Goal: Task Accomplishment & Management: Complete application form

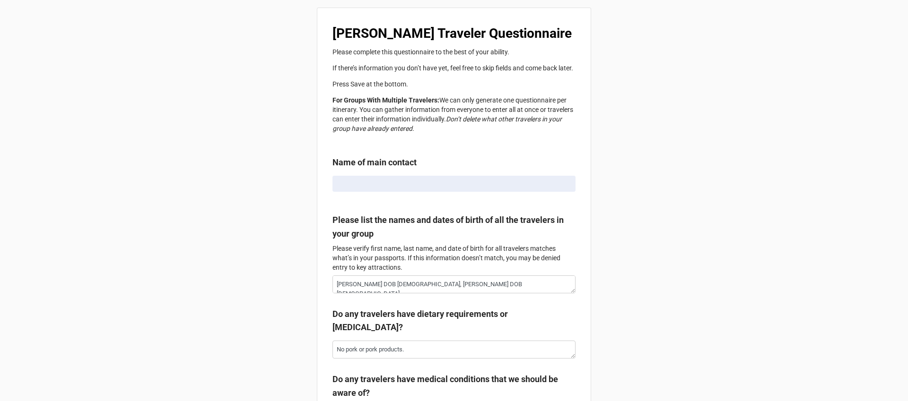
type textarea "x"
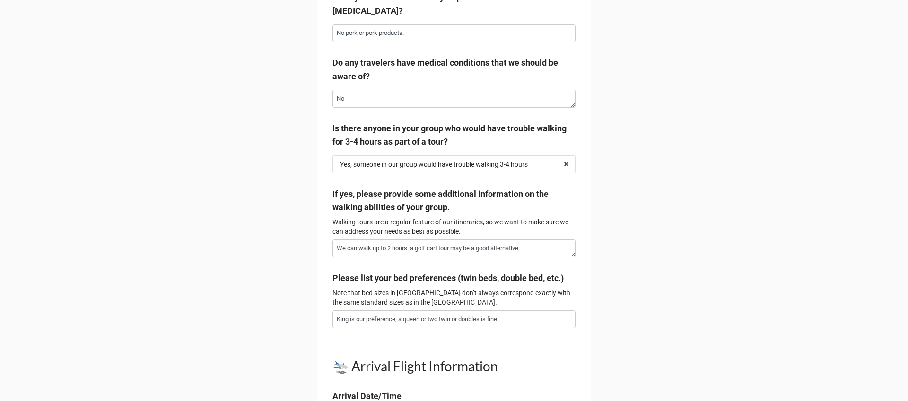
scroll to position [329, 0]
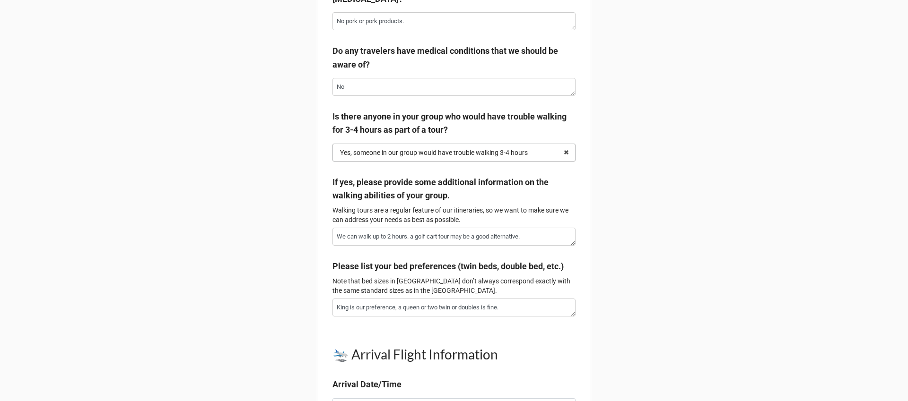
click at [381, 156] on div "Yes, someone in our group would have trouble walking 3-4 hours" at bounding box center [434, 152] width 188 height 7
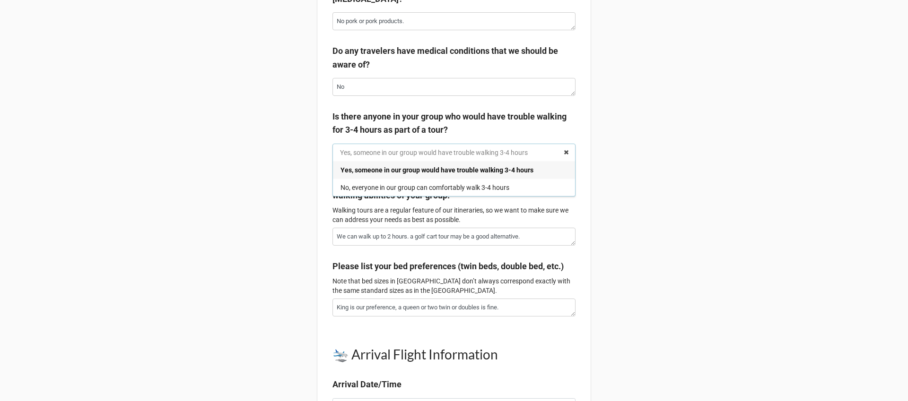
click at [381, 156] on input "text" at bounding box center [454, 152] width 242 height 17
click at [348, 156] on input "text" at bounding box center [454, 152] width 242 height 17
drag, startPoint x: 345, startPoint y: 158, endPoint x: 357, endPoint y: 156, distance: 12.8
click at [357, 156] on input "text" at bounding box center [454, 152] width 242 height 17
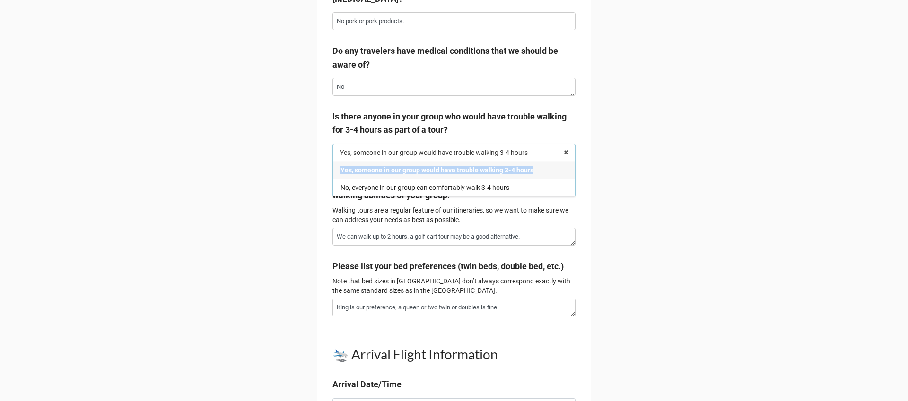
drag, startPoint x: 339, startPoint y: 173, endPoint x: 524, endPoint y: 177, distance: 184.9
click at [524, 177] on div "Yes, someone in our group would have trouble walking 3-4 hours" at bounding box center [454, 169] width 242 height 17
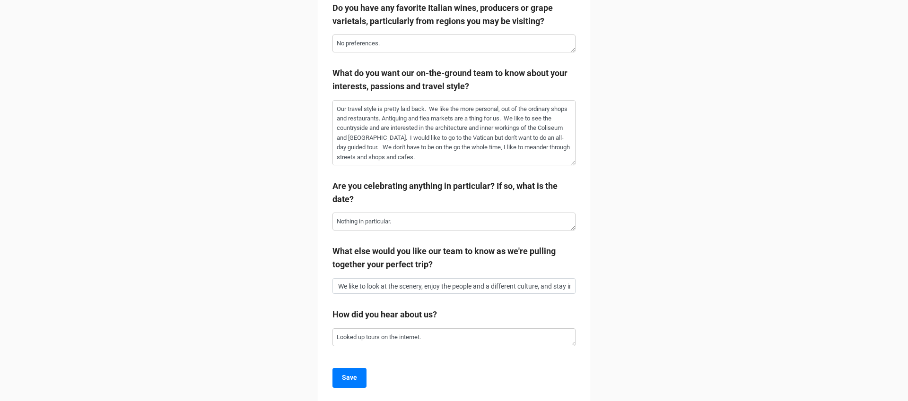
scroll to position [1810, 0]
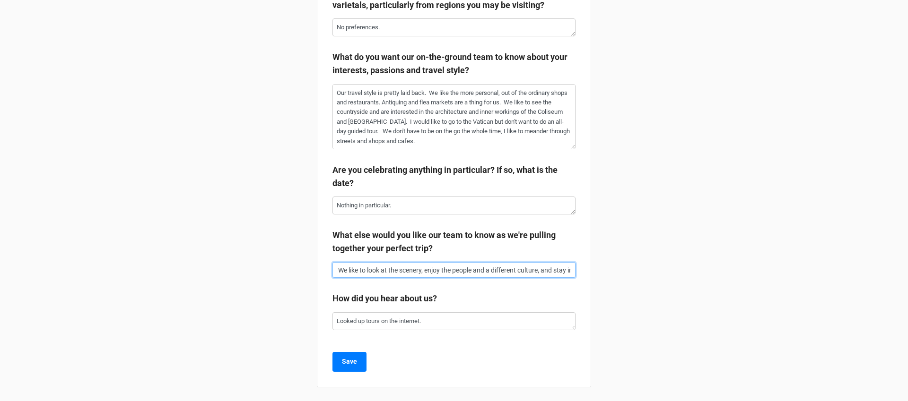
click at [428, 278] on input "We like to look at the scenery, enjoy the people and a different culture, and s…" at bounding box center [453, 270] width 243 height 16
click at [432, 278] on input "We like to look at the scenery, enjoy the people and a different culture, and s…" at bounding box center [453, 270] width 243 height 16
click at [436, 278] on input "We like to look at the scenery, enjoy the people and a different culture, and s…" at bounding box center [453, 270] width 243 height 16
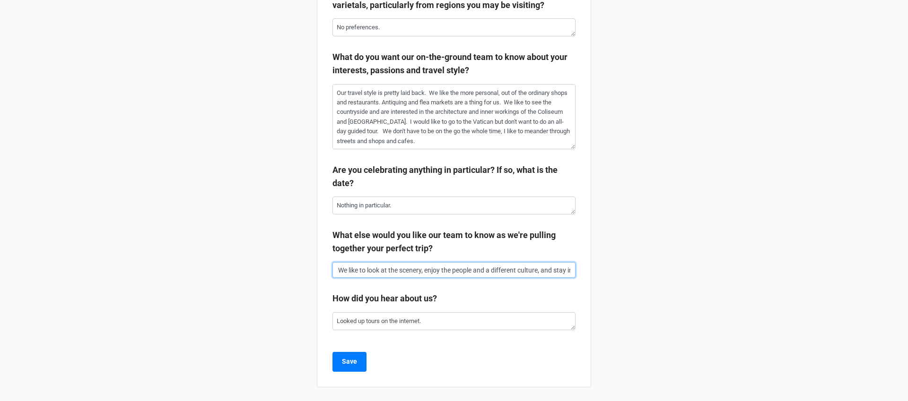
drag, startPoint x: 436, startPoint y: 278, endPoint x: 570, endPoint y: 279, distance: 133.8
click at [570, 278] on input "We like to look at the scenery, enjoy the people and a different culture, and s…" at bounding box center [453, 270] width 243 height 16
